Goal: Information Seeking & Learning: Learn about a topic

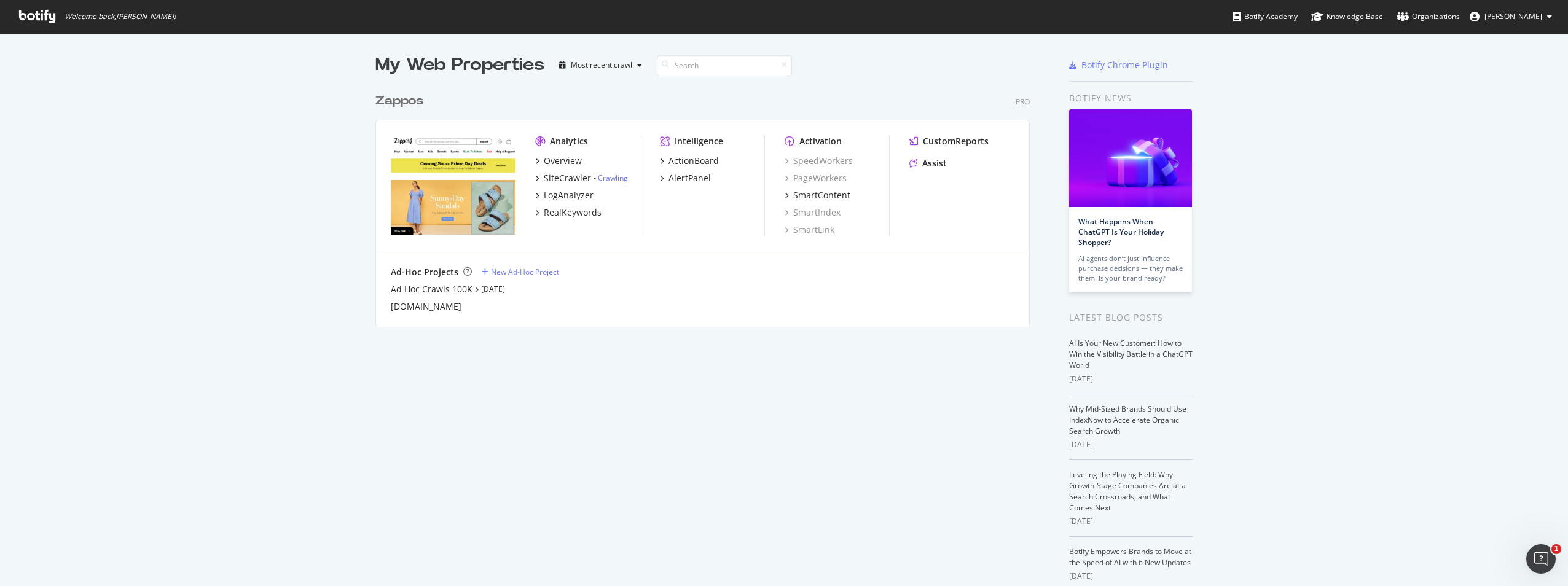
click at [402, 102] on div "Zappos" at bounding box center [399, 101] width 48 height 18
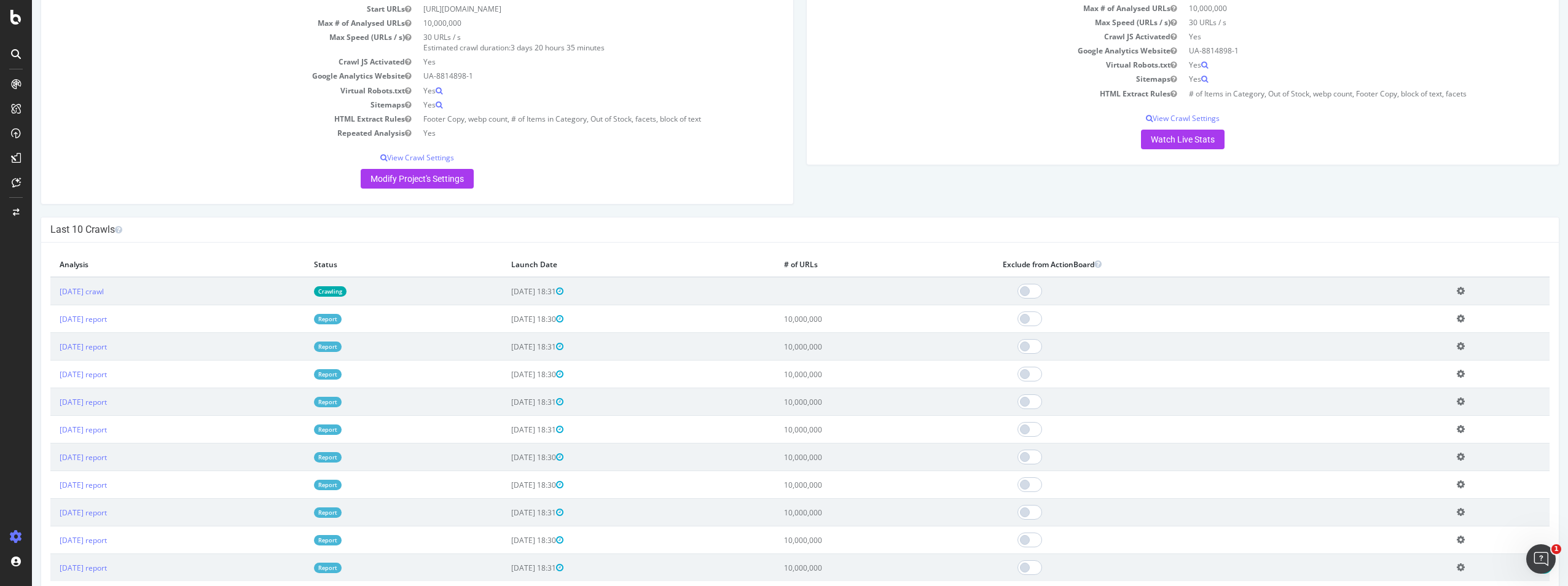
scroll to position [184, 0]
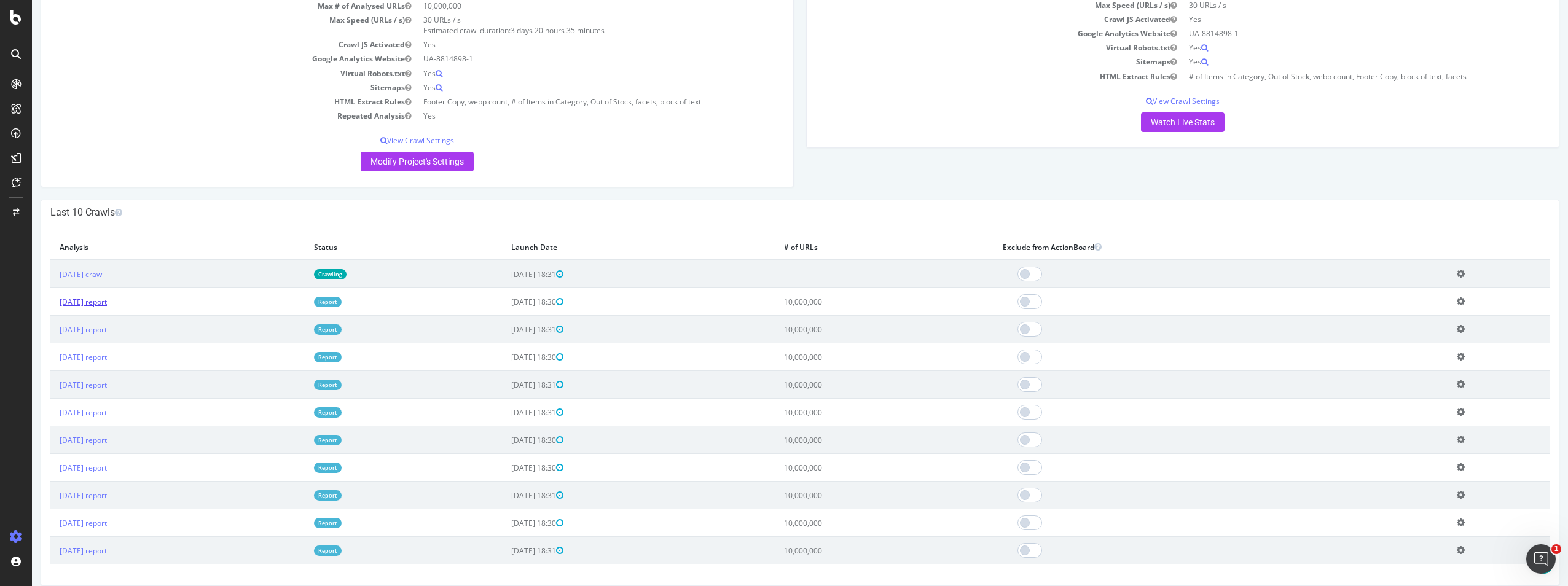
click at [107, 305] on link "[DATE] report" at bounding box center [83, 301] width 47 height 10
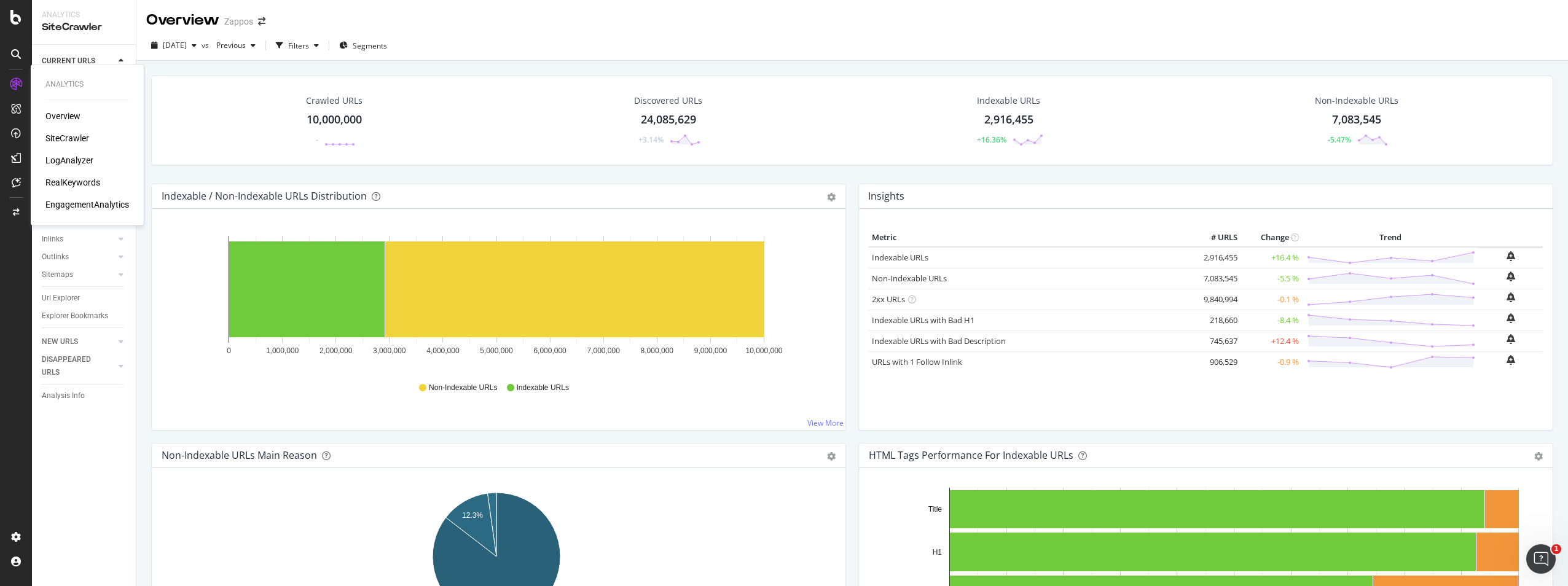
click at [60, 158] on div "LogAnalyzer" at bounding box center [69, 160] width 48 height 13
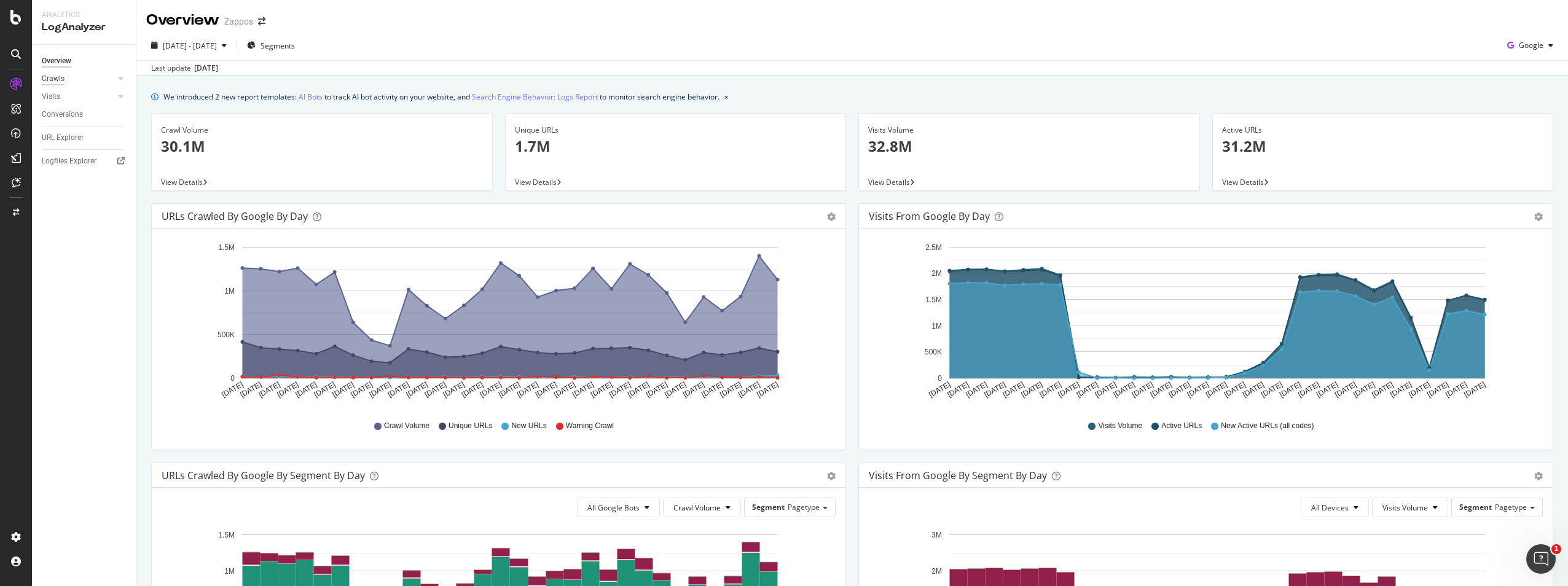
click at [59, 77] on div "Crawls" at bounding box center [52, 79] width 23 height 13
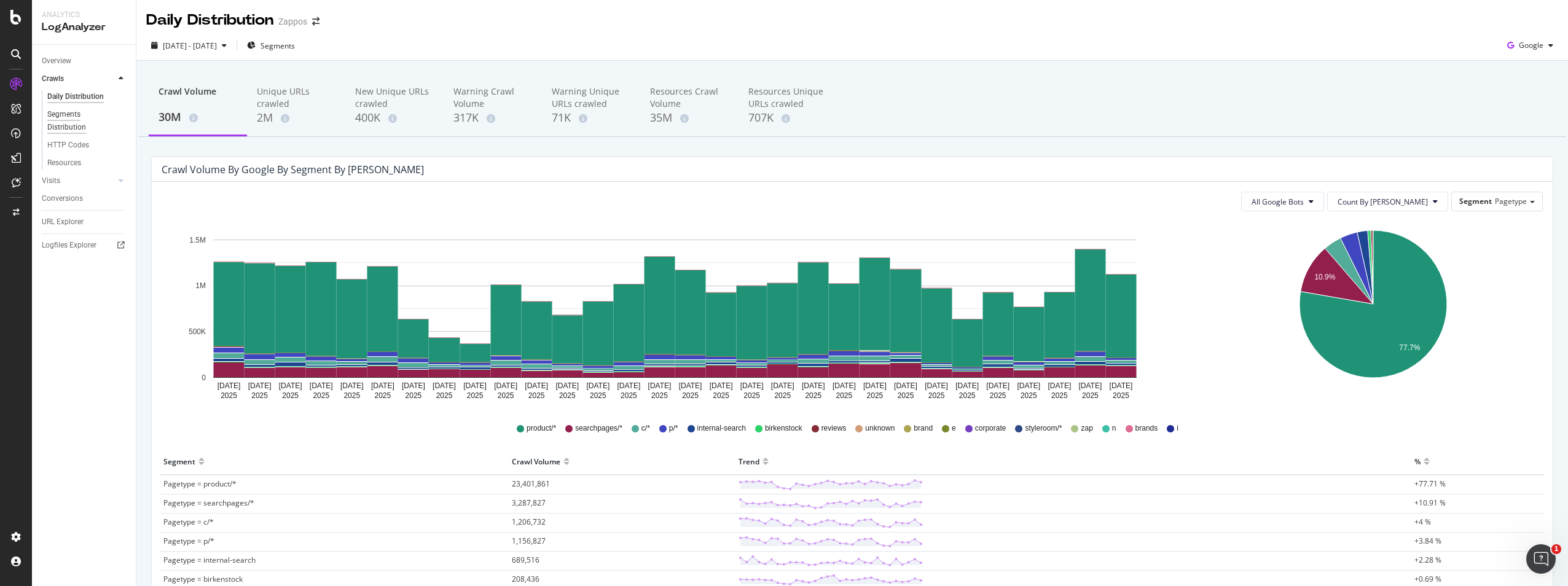
drag, startPoint x: 70, startPoint y: 131, endPoint x: 85, endPoint y: 131, distance: 15.0
click at [70, 131] on div "Segments Distribution" at bounding box center [81, 120] width 68 height 26
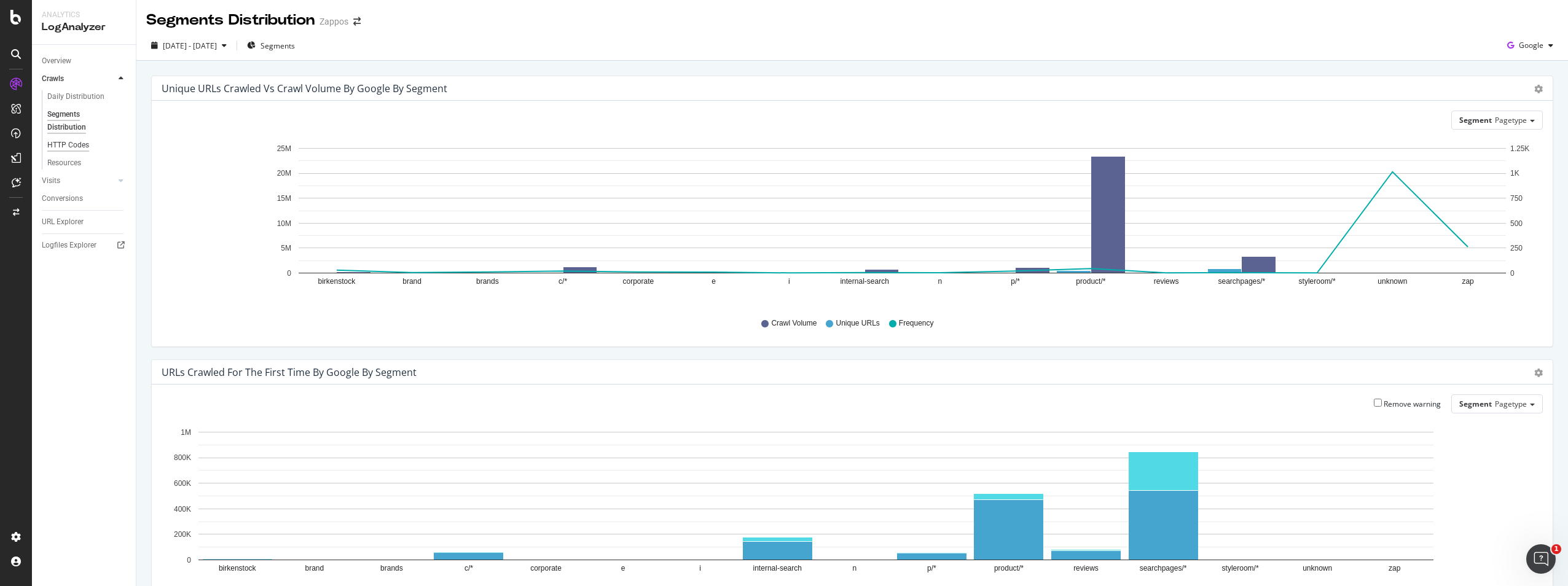
drag, startPoint x: 69, startPoint y: 146, endPoint x: 79, endPoint y: 149, distance: 10.4
click at [69, 146] on div "HTTP Codes" at bounding box center [67, 145] width 41 height 13
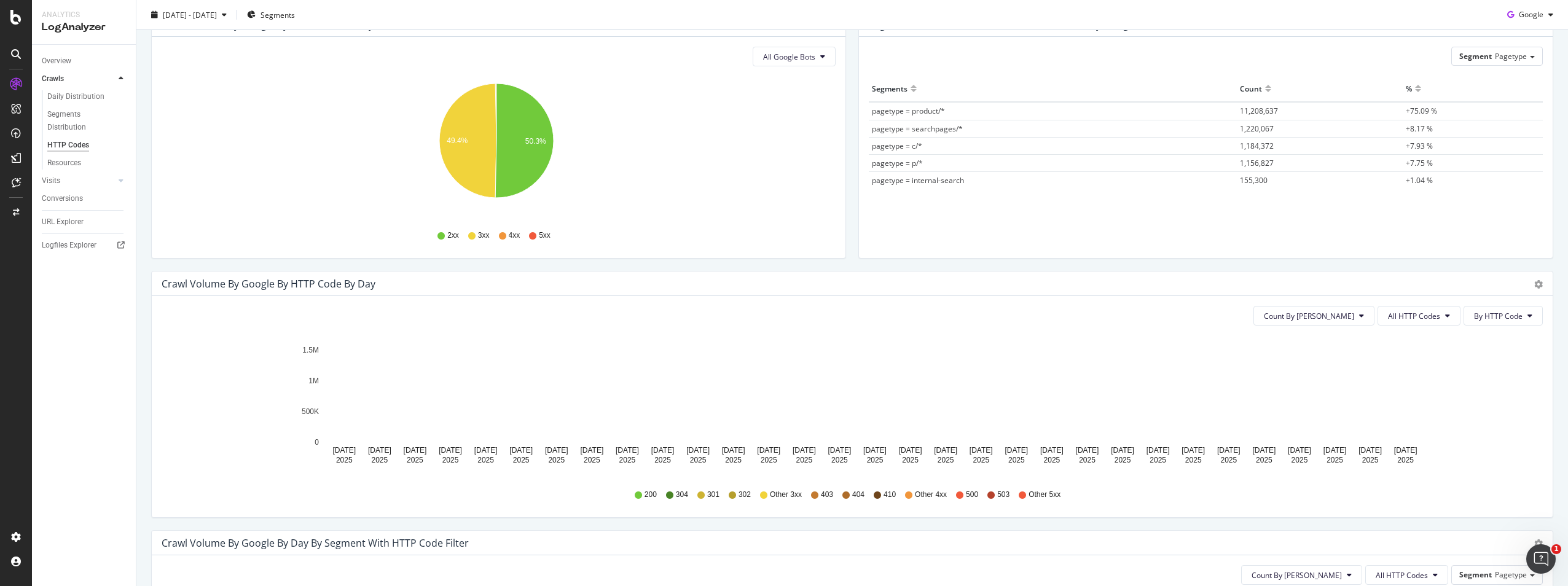
scroll to position [131, 0]
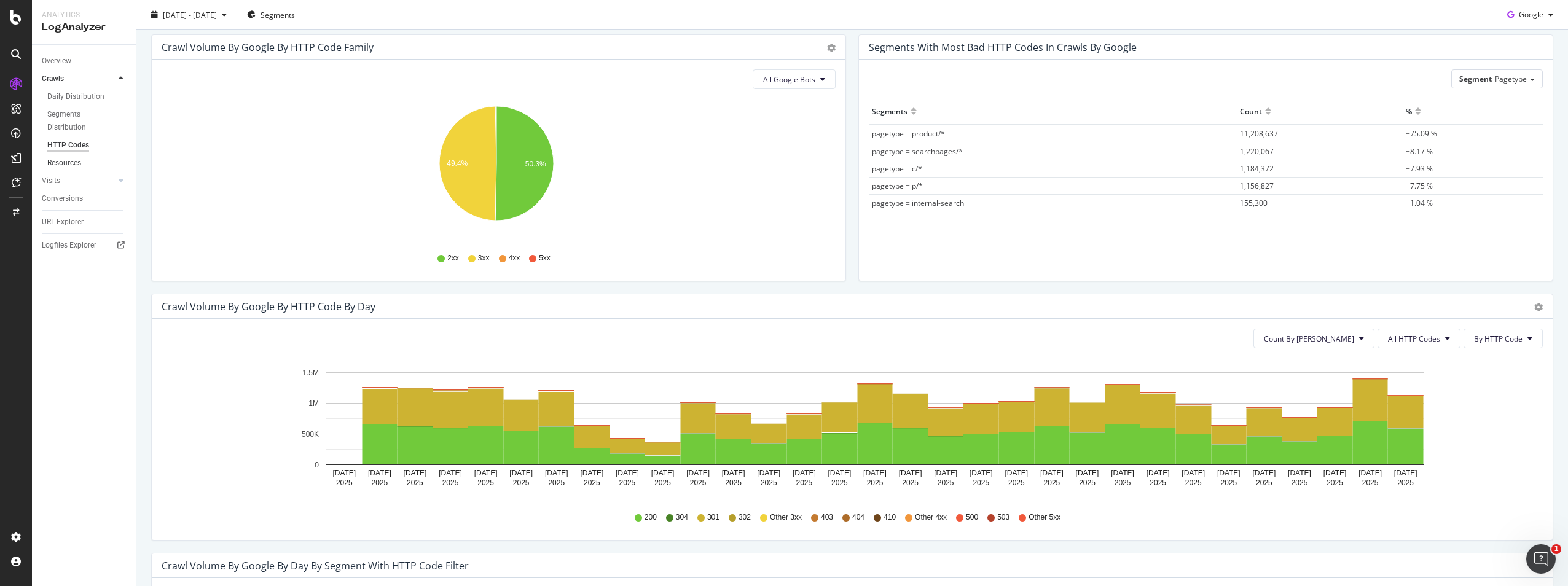
drag, startPoint x: 73, startPoint y: 164, endPoint x: 102, endPoint y: 164, distance: 29.0
click at [73, 164] on div "Resources" at bounding box center [63, 163] width 34 height 13
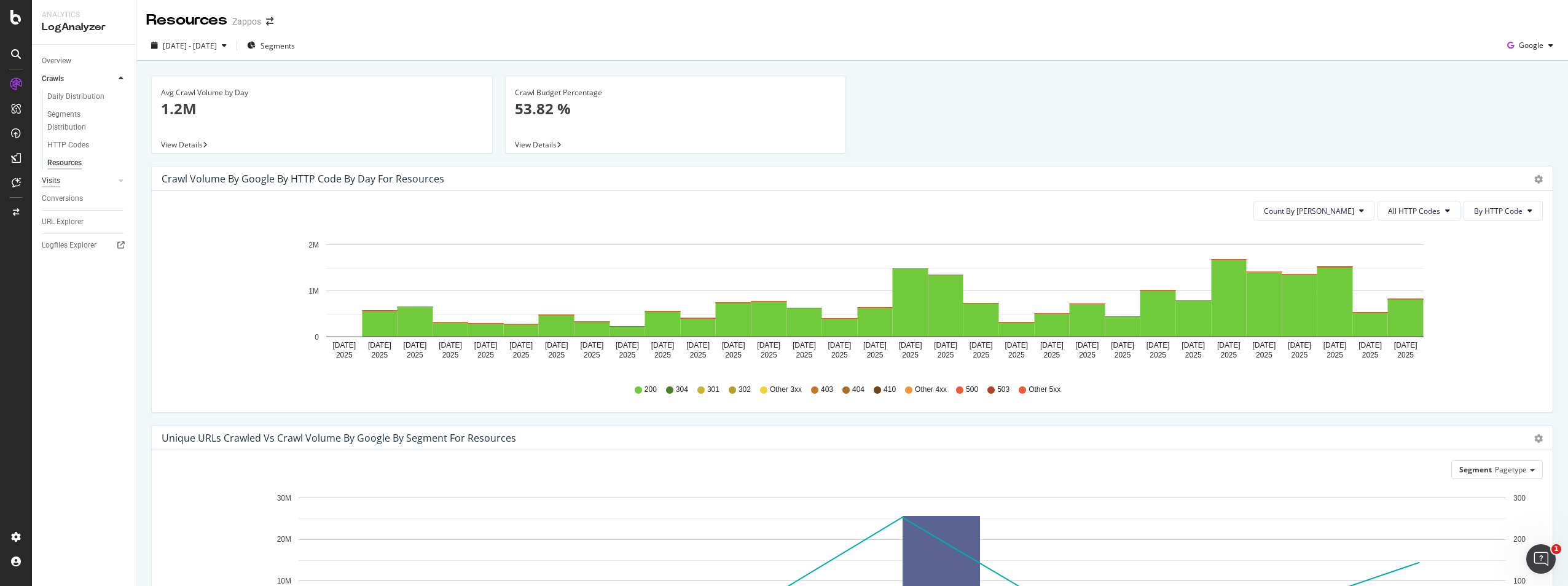
click at [55, 180] on div "Visits" at bounding box center [51, 181] width 19 height 13
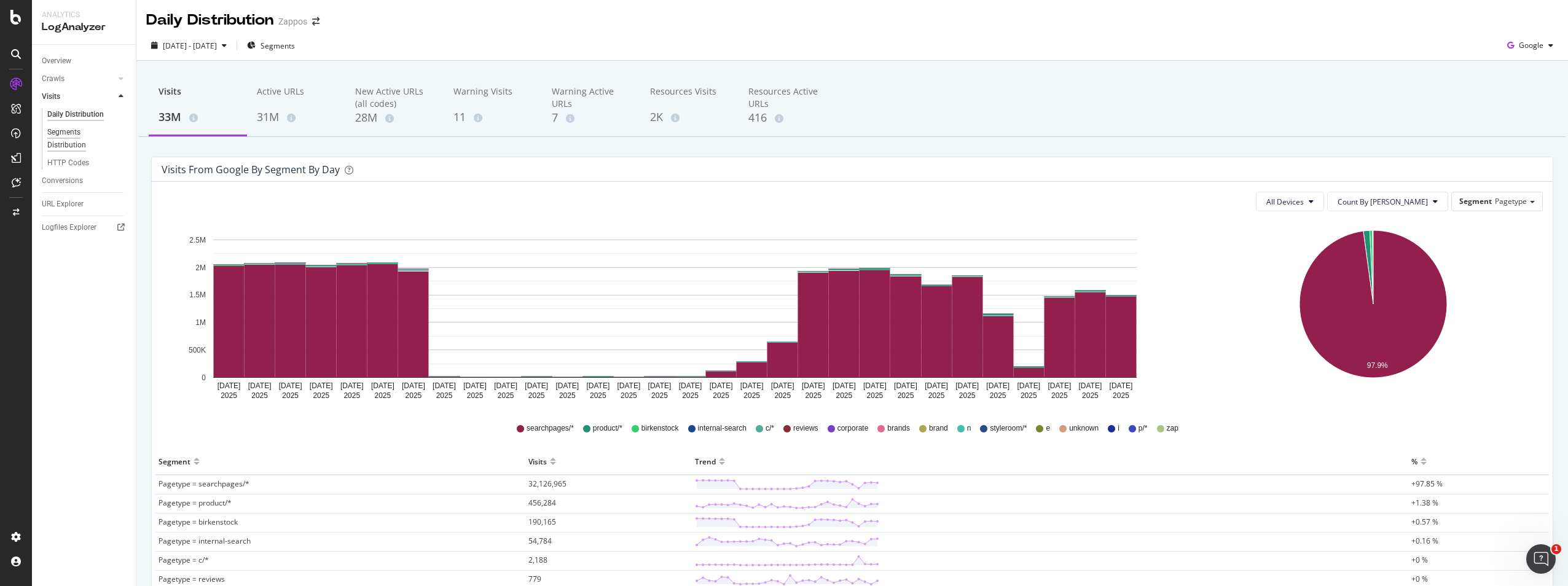
click at [65, 147] on div "Segments Distribution" at bounding box center [81, 138] width 68 height 26
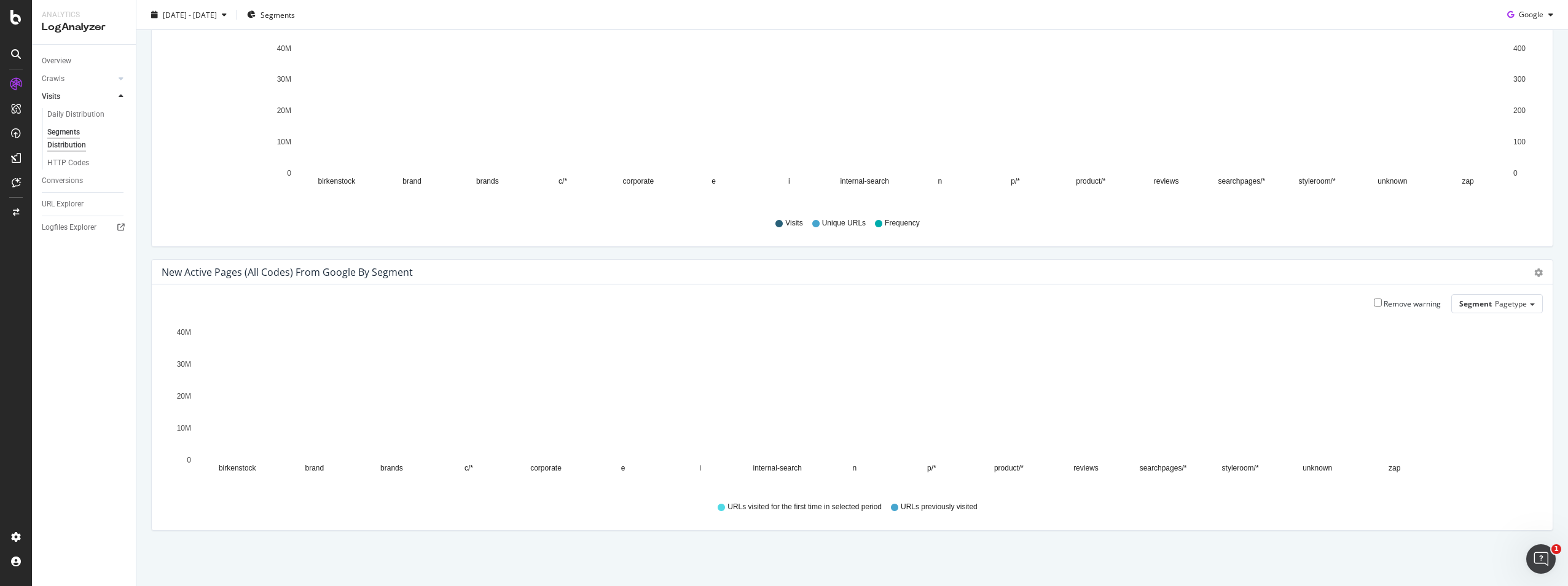
scroll to position [38, 0]
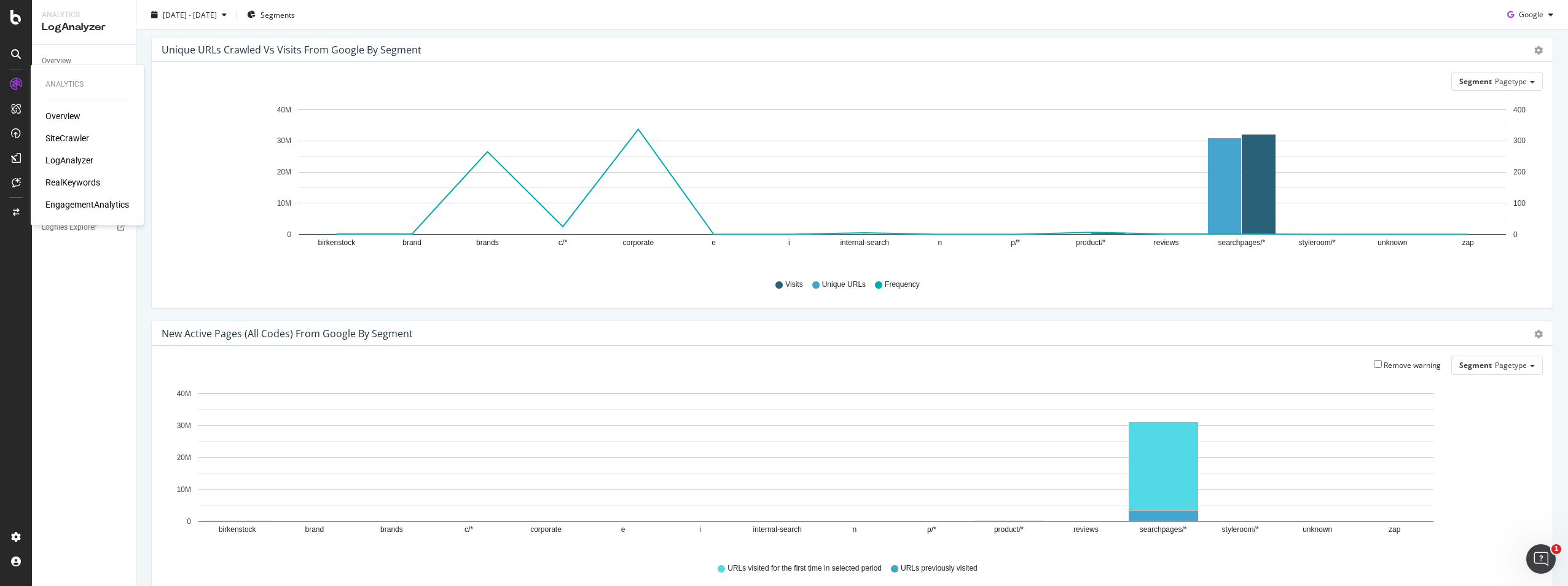
click at [69, 138] on div "SiteCrawler" at bounding box center [67, 138] width 44 height 13
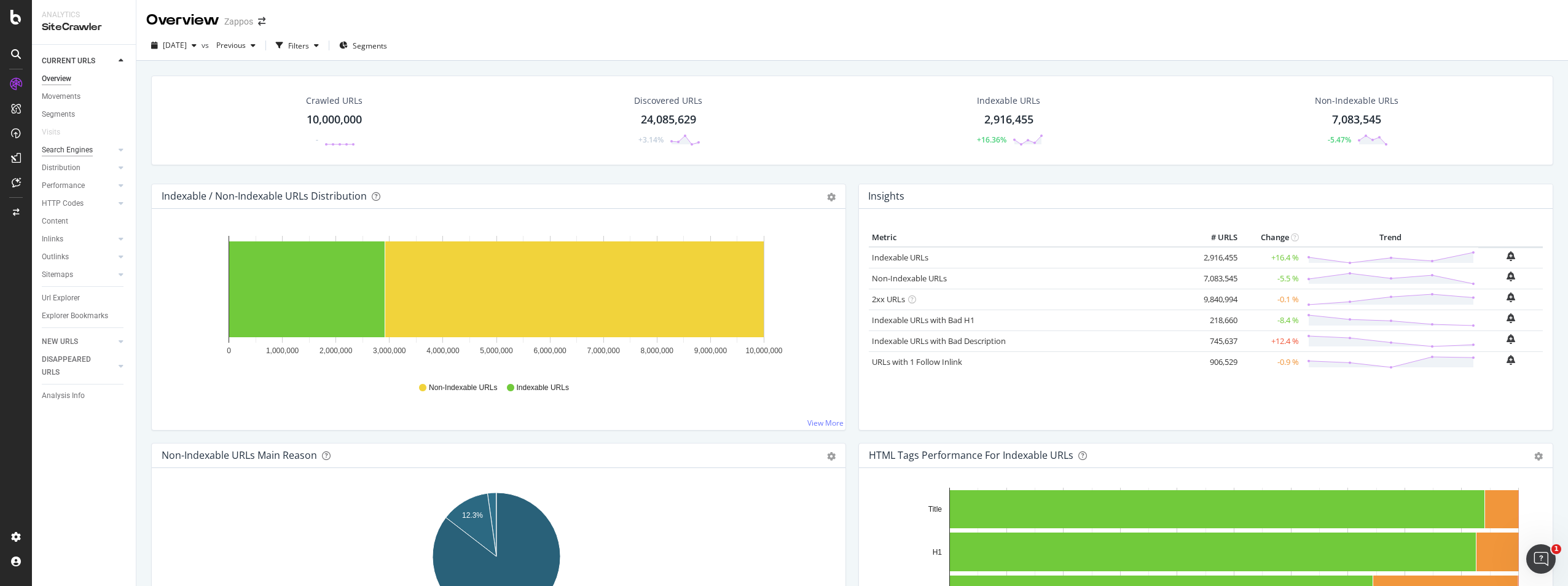
click at [72, 150] on div "Search Engines" at bounding box center [67, 150] width 51 height 13
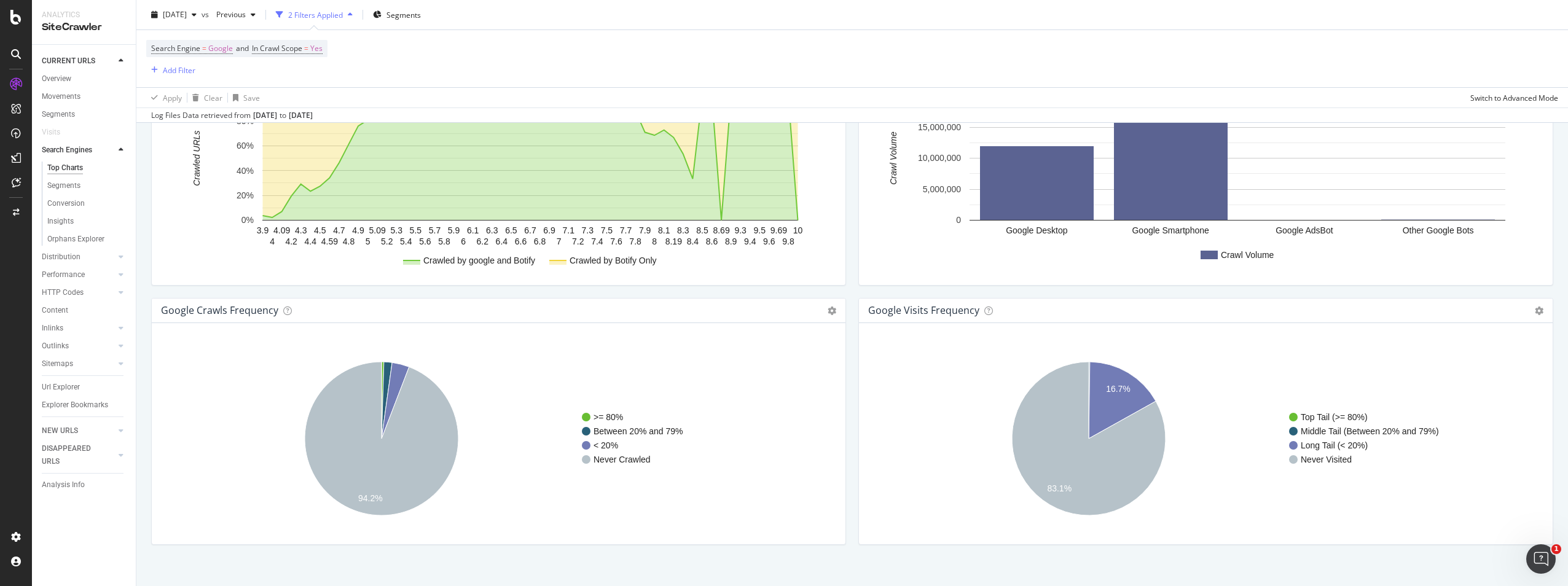
scroll to position [1361, 0]
